Goal: Task Accomplishment & Management: Complete application form

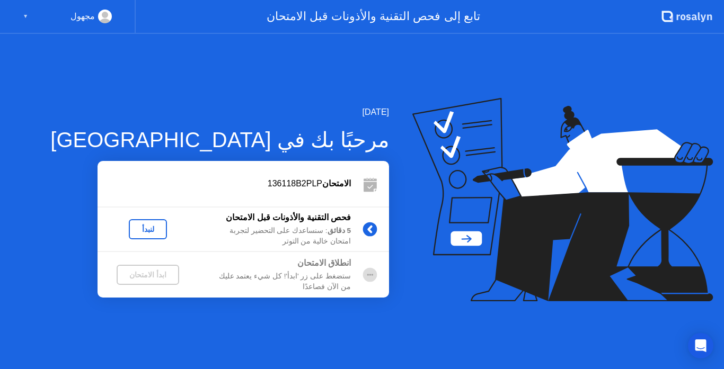
click at [138, 227] on div "لنبدأ" at bounding box center [148, 229] width 30 height 8
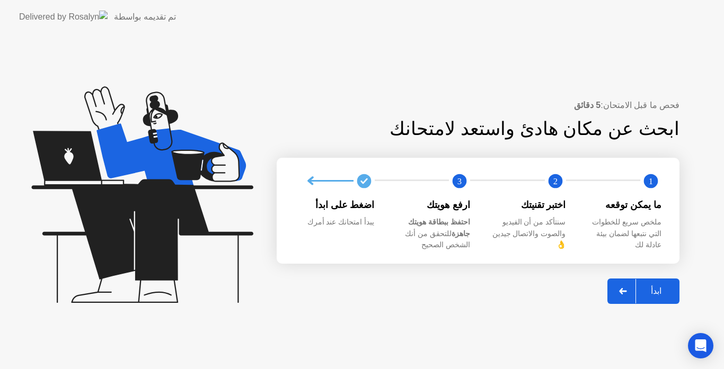
click at [665, 286] on div "ابدأ" at bounding box center [656, 291] width 40 height 10
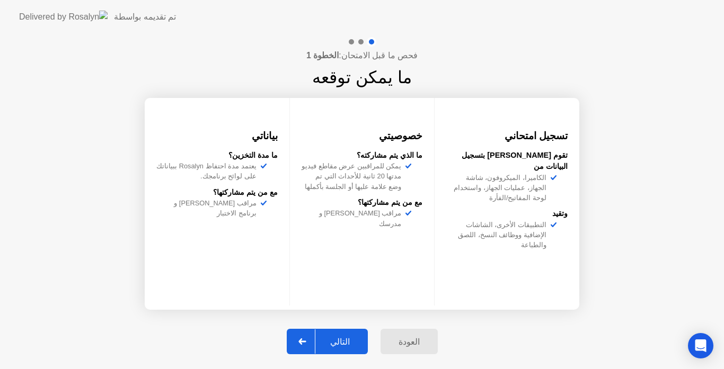
click at [361, 339] on div "التالي" at bounding box center [339, 342] width 49 height 10
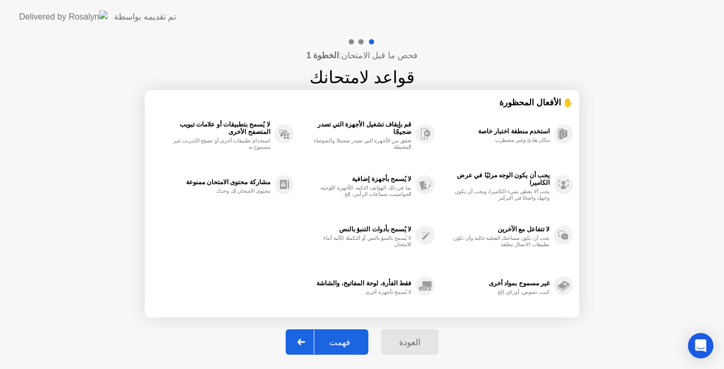
click at [361, 339] on div "فهمت" at bounding box center [339, 343] width 51 height 10
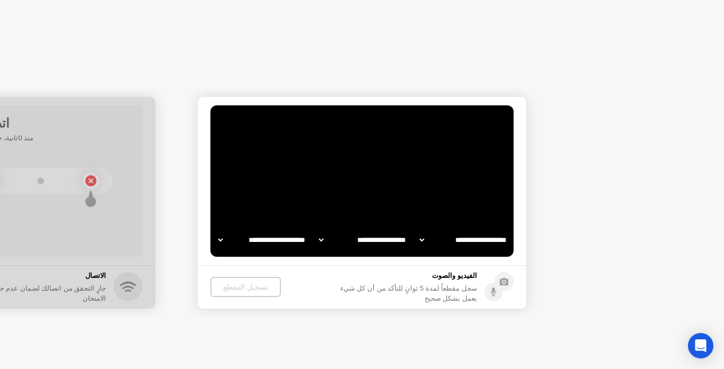
select select "**********"
select select "*******"
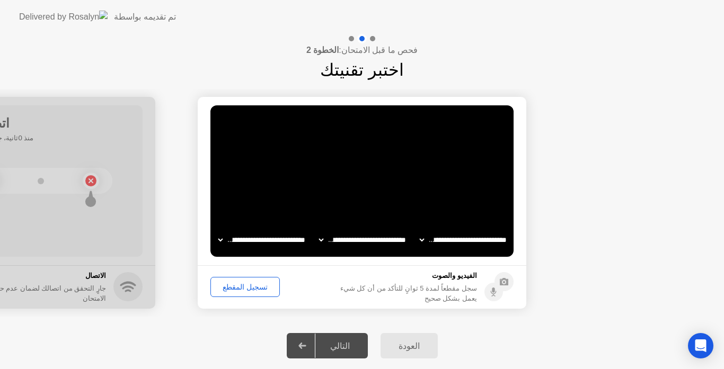
click at [253, 283] on div "تسجيل المقطع" at bounding box center [245, 287] width 62 height 8
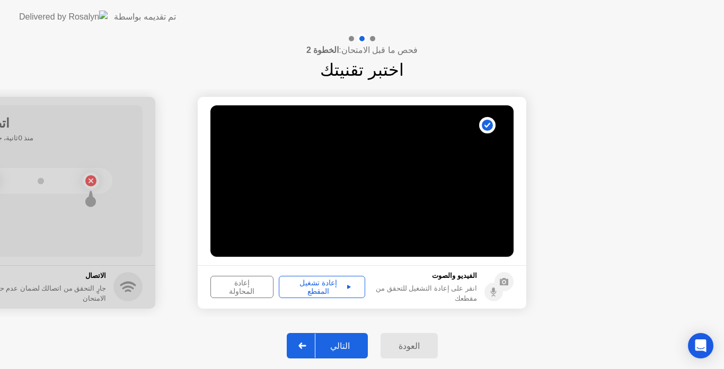
click at [353, 349] on div "التالي" at bounding box center [339, 346] width 49 height 10
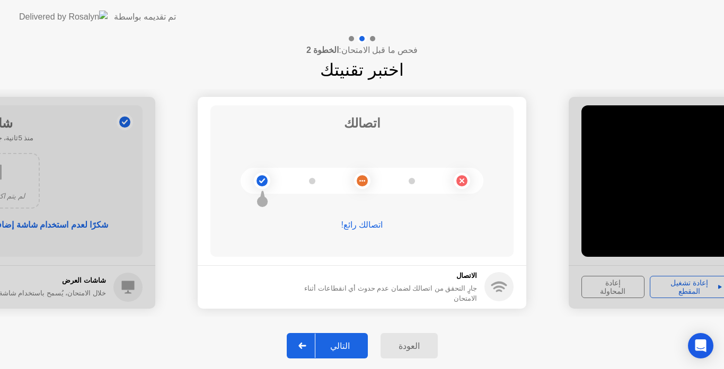
click at [351, 343] on div "التالي" at bounding box center [339, 346] width 49 height 10
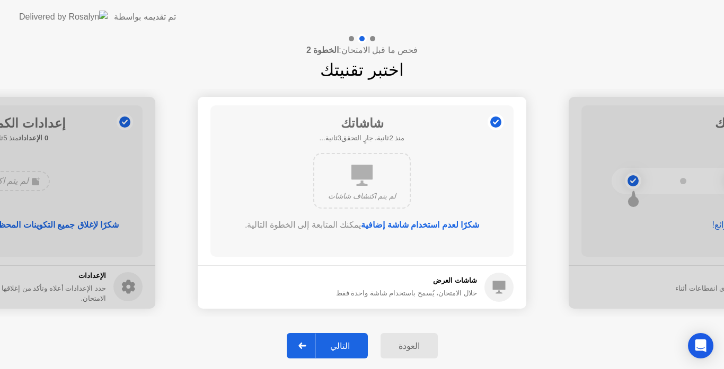
click at [351, 343] on div "التالي" at bounding box center [339, 346] width 49 height 10
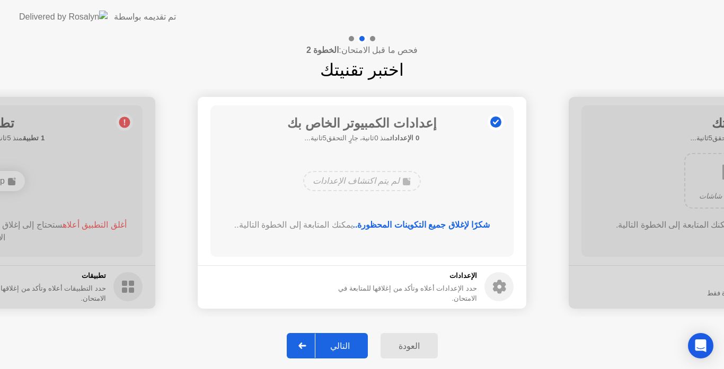
click at [351, 343] on div "التالي" at bounding box center [339, 346] width 49 height 10
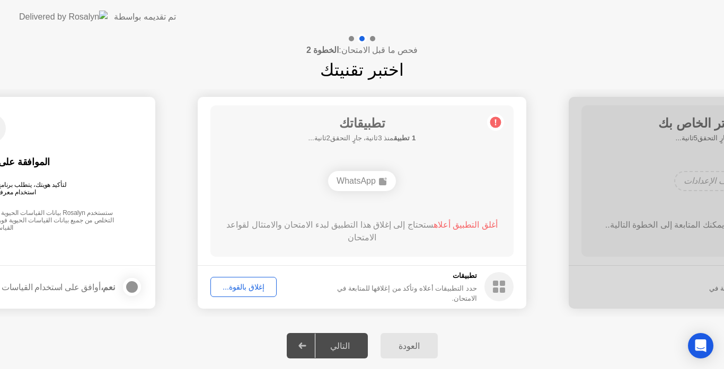
click at [249, 285] on div "إغلاق بالقوة..." at bounding box center [243, 287] width 59 height 8
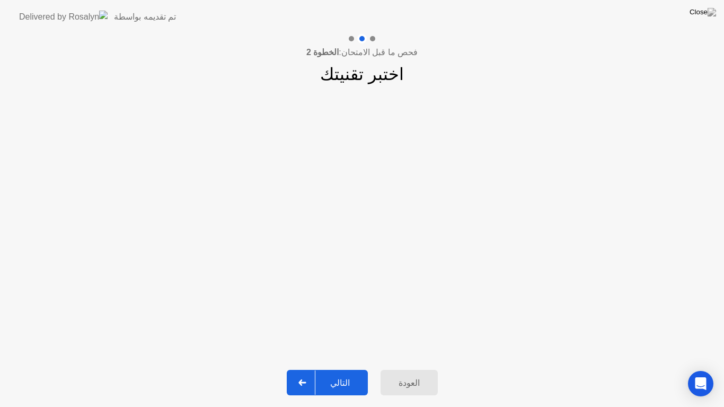
click at [348, 369] on div "التالي" at bounding box center [339, 383] width 49 height 10
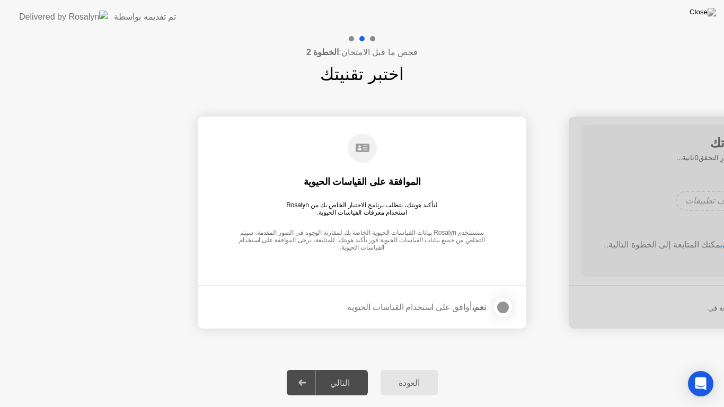
click at [503, 305] on div at bounding box center [503, 307] width 13 height 13
click at [350, 369] on button "التالي" at bounding box center [327, 382] width 81 height 25
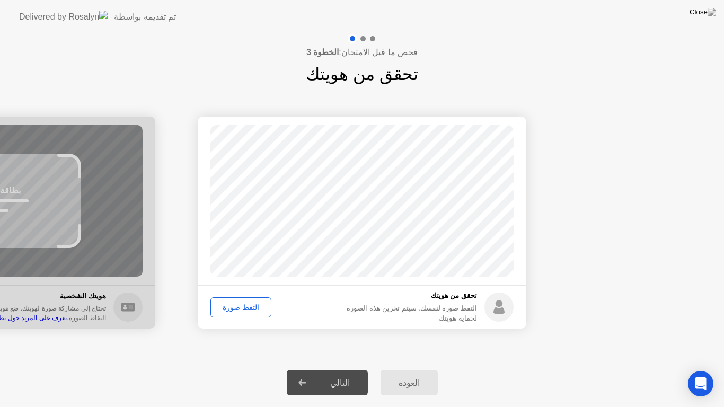
click at [257, 312] on div "التقط صورة" at bounding box center [241, 307] width 54 height 8
click at [348, 369] on div "التالي" at bounding box center [339, 383] width 49 height 10
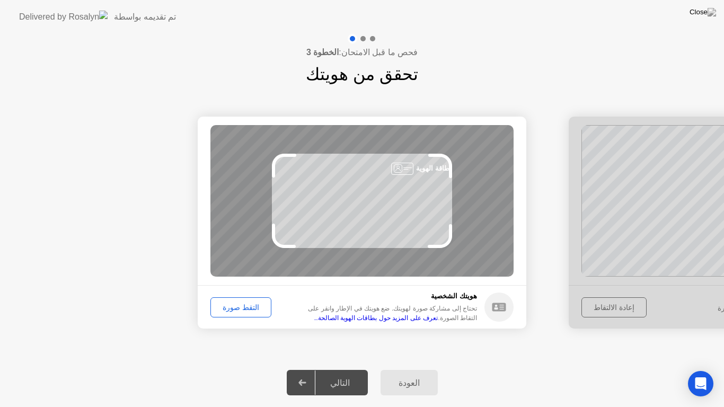
click at [242, 312] on div "التقط صورة" at bounding box center [241, 307] width 54 height 8
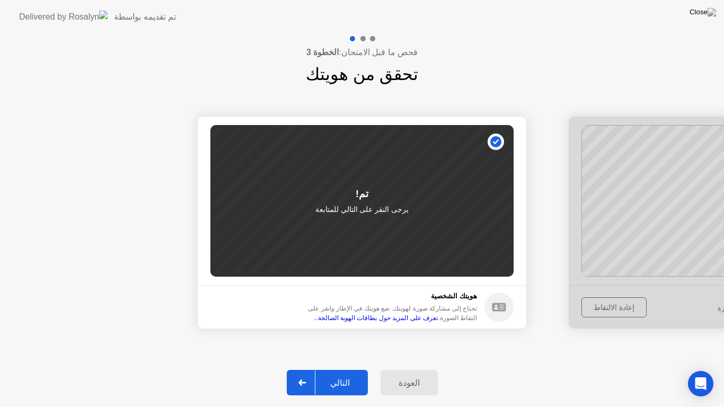
click at [340, 369] on div "التالي" at bounding box center [339, 383] width 49 height 10
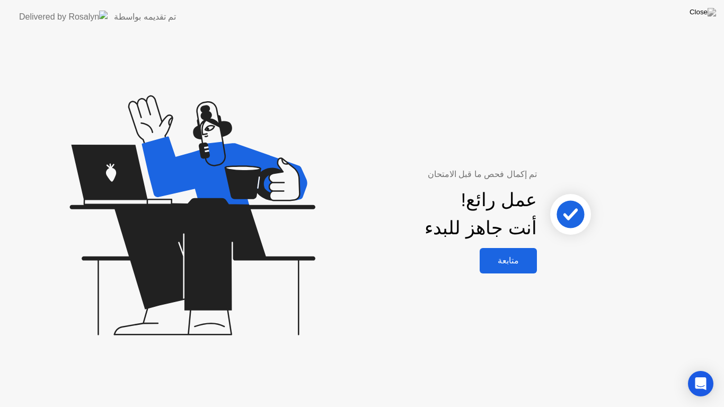
click at [513, 260] on div "متابعة" at bounding box center [508, 260] width 51 height 10
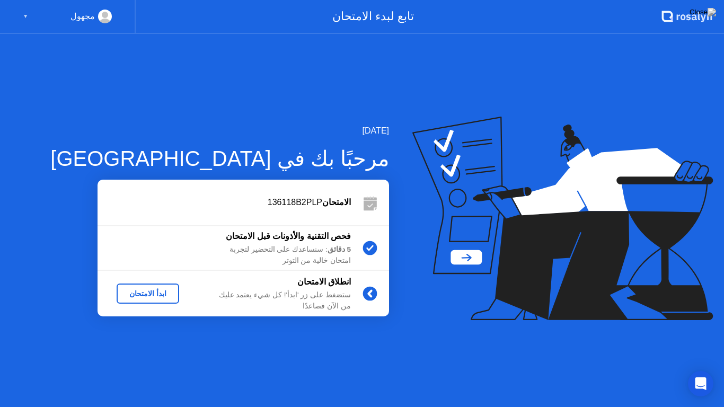
click at [171, 286] on button "ابدأ الامتحان" at bounding box center [148, 294] width 63 height 20
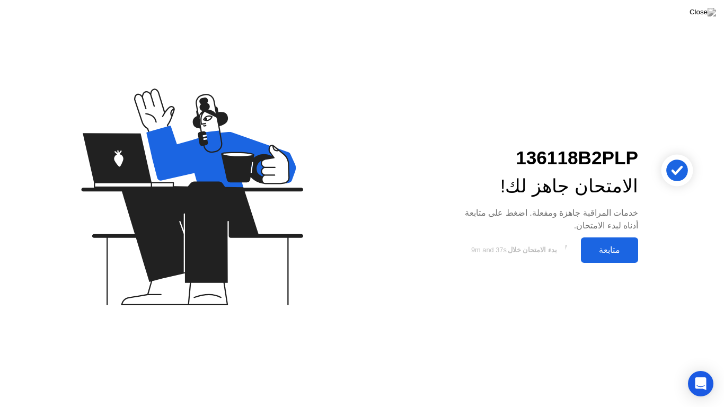
click at [620, 255] on div "متابعة" at bounding box center [609, 250] width 51 height 10
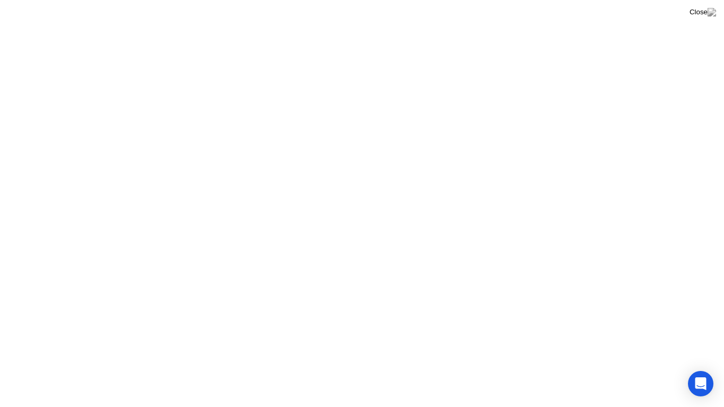
click div "تنبيه! قام المراقب بمراجعة حدث تم وضع علامة عليه في جلستك ويريد إبلاغك بالآتي: …"
